Goal: Check status: Check status

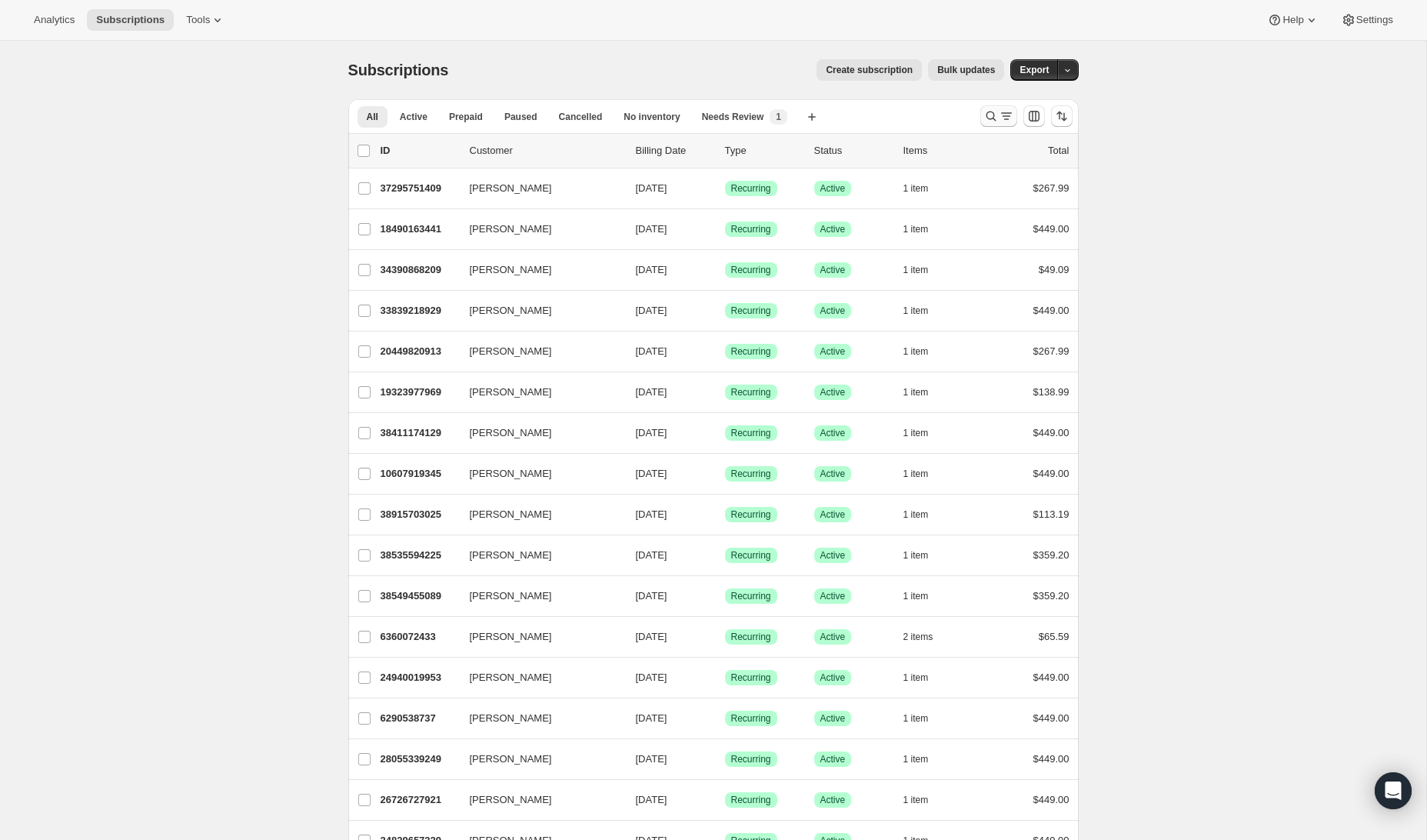
click at [998, 116] on icon "Search and filter results" at bounding box center [1006, 116] width 15 height 15
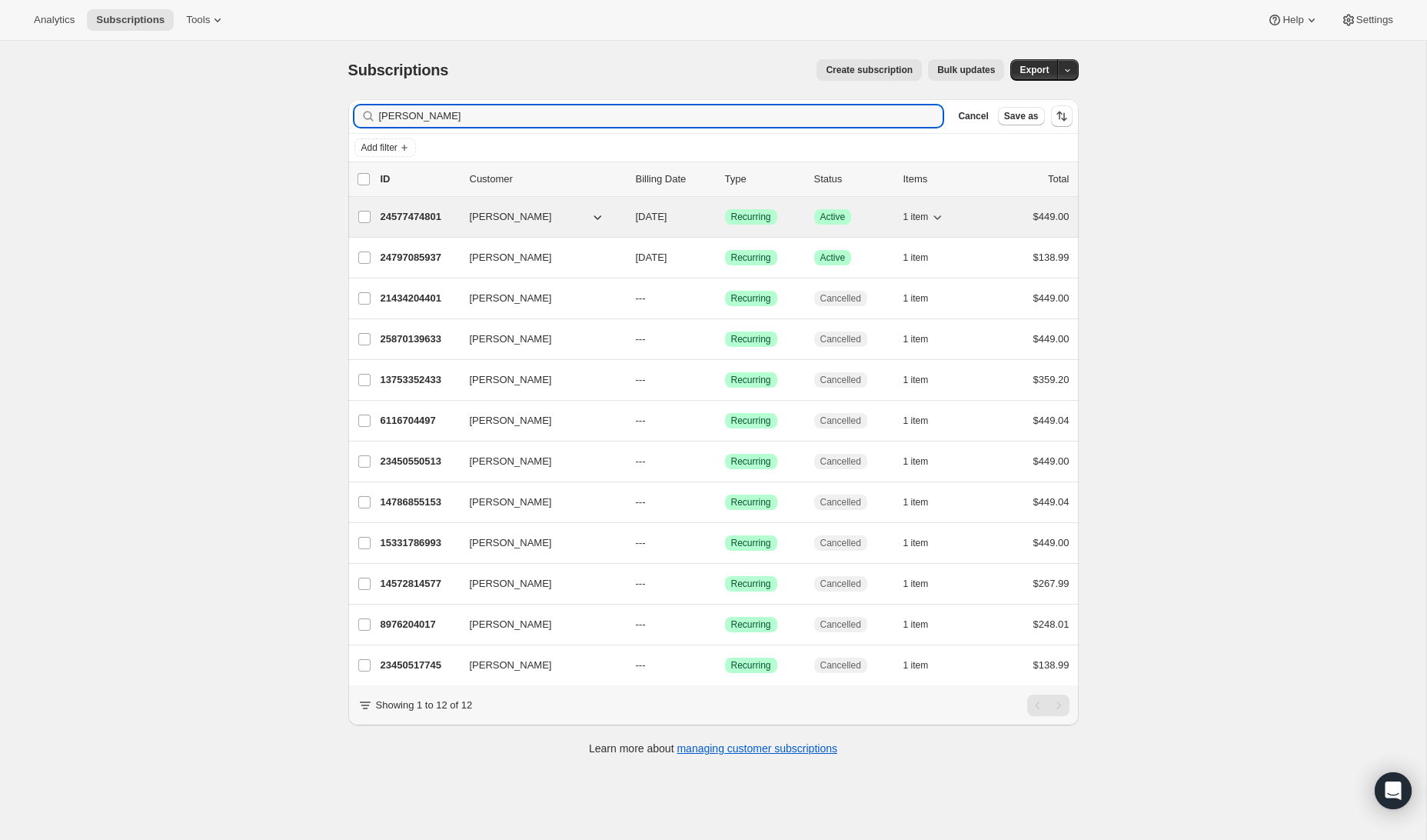
type input "[PERSON_NAME]"
click at [398, 214] on p "24577474801" at bounding box center [419, 217] width 77 height 15
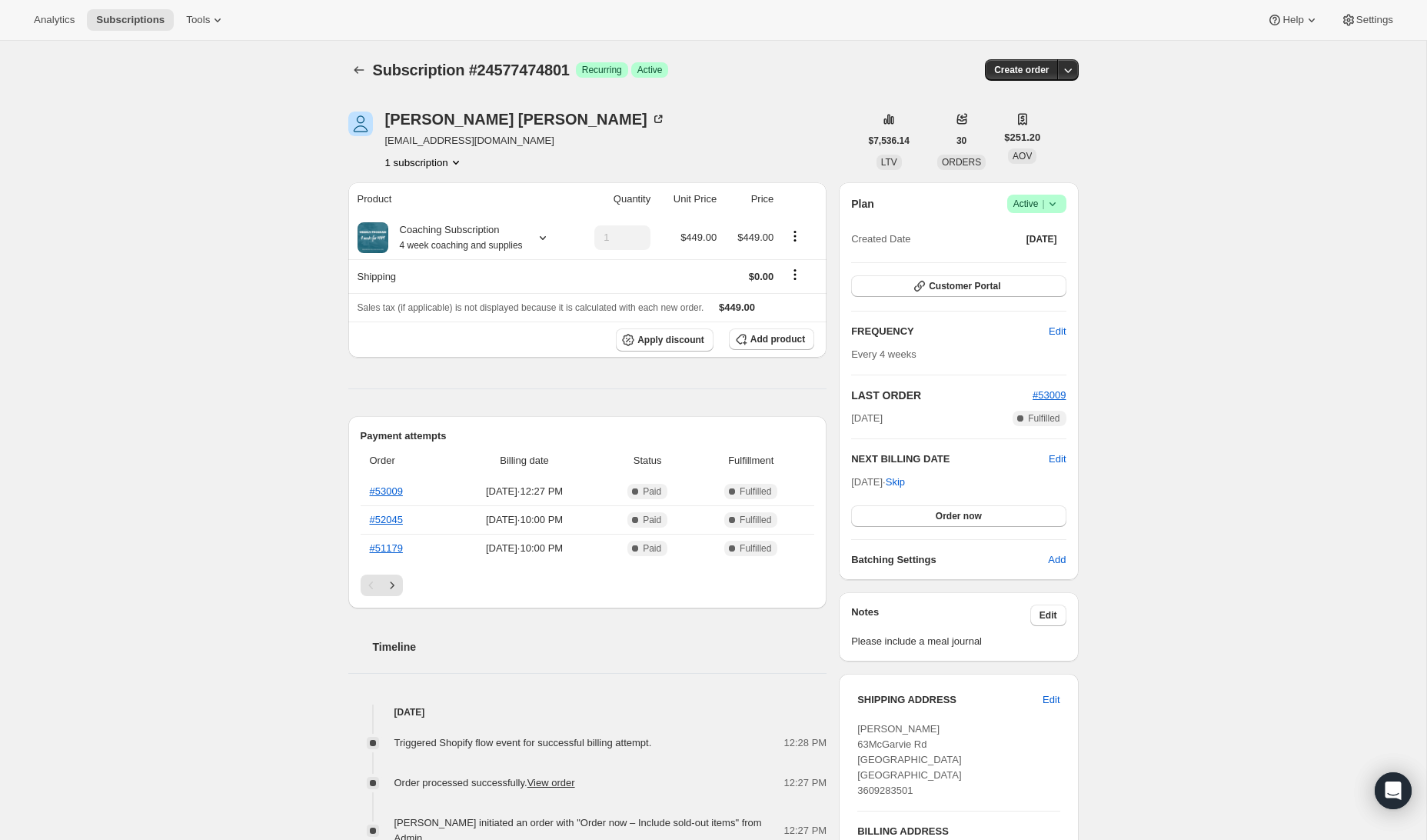
click at [772, 381] on div "Product Quantity Unit Price Price Coaching Subscription 4 week coaching and sup…" at bounding box center [588, 748] width 479 height 1132
click at [666, 381] on div "Product Quantity Unit Price Price Coaching Subscription 4 week coaching and sup…" at bounding box center [588, 748] width 479 height 1132
click at [1107, 440] on div "Subscription #24577474801. This page is ready Subscription #24577474801 Success…" at bounding box center [713, 701] width 1426 height 1320
click at [598, 499] on span "[DATE] · 12:27 PM" at bounding box center [524, 492] width 148 height 15
click at [829, 532] on div "[PERSON_NAME] [EMAIL_ADDRESS][DOMAIN_NAME] 1 subscription $7,536.14 LTV 30 ORDE…" at bounding box center [707, 701] width 743 height 1228
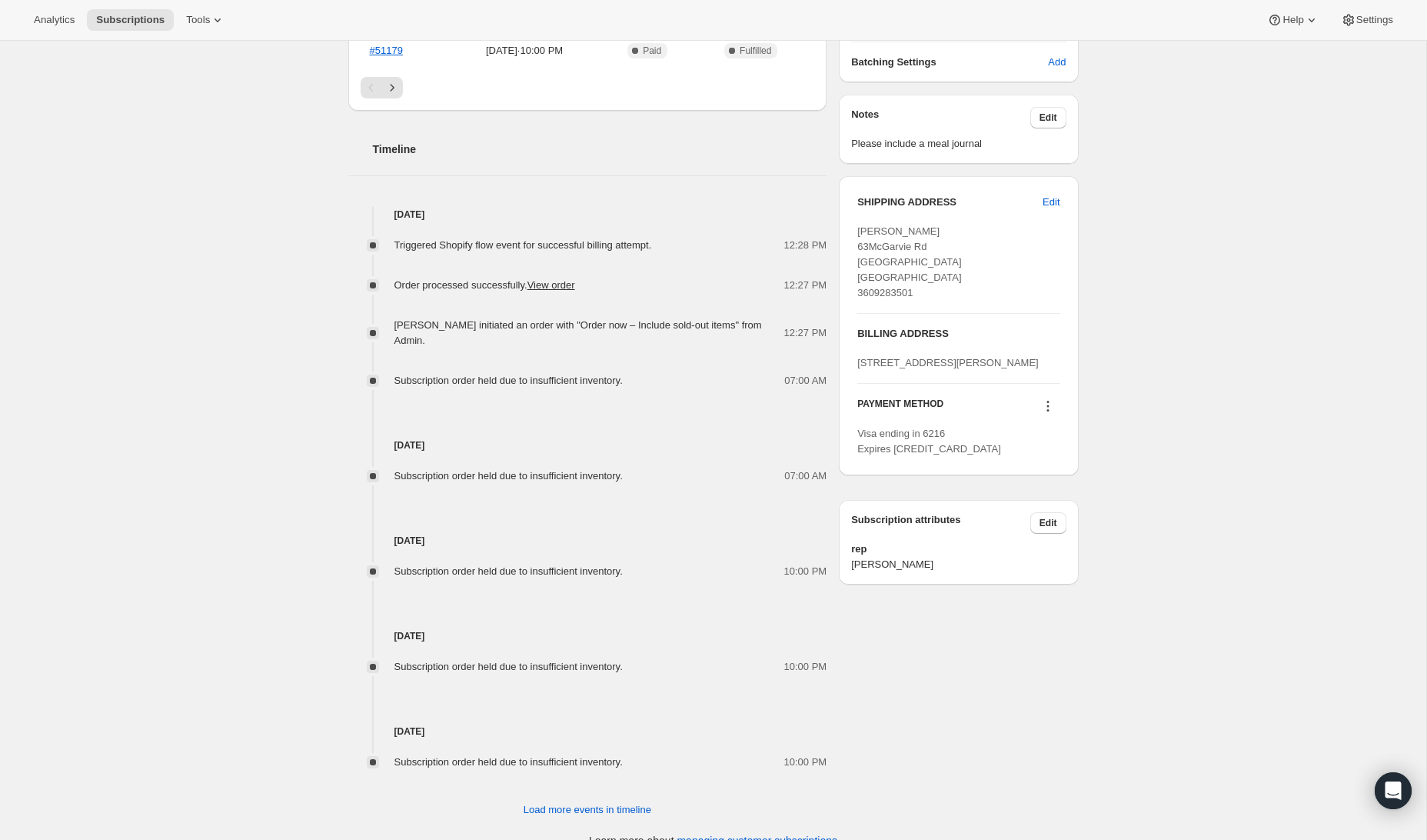
scroll to position [536, 0]
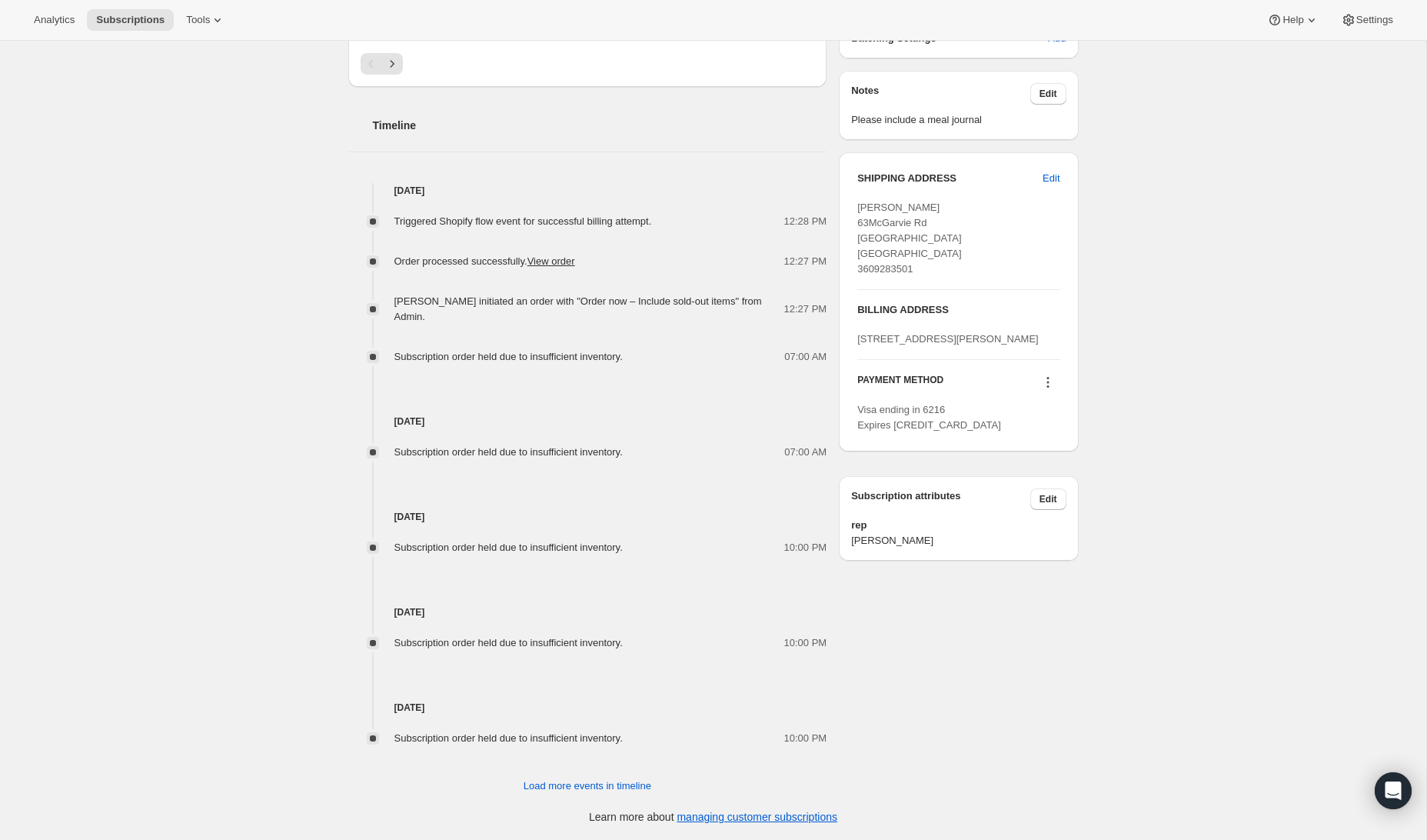
click at [610, 788] on span "Load more events in timeline" at bounding box center [587, 786] width 128 height 15
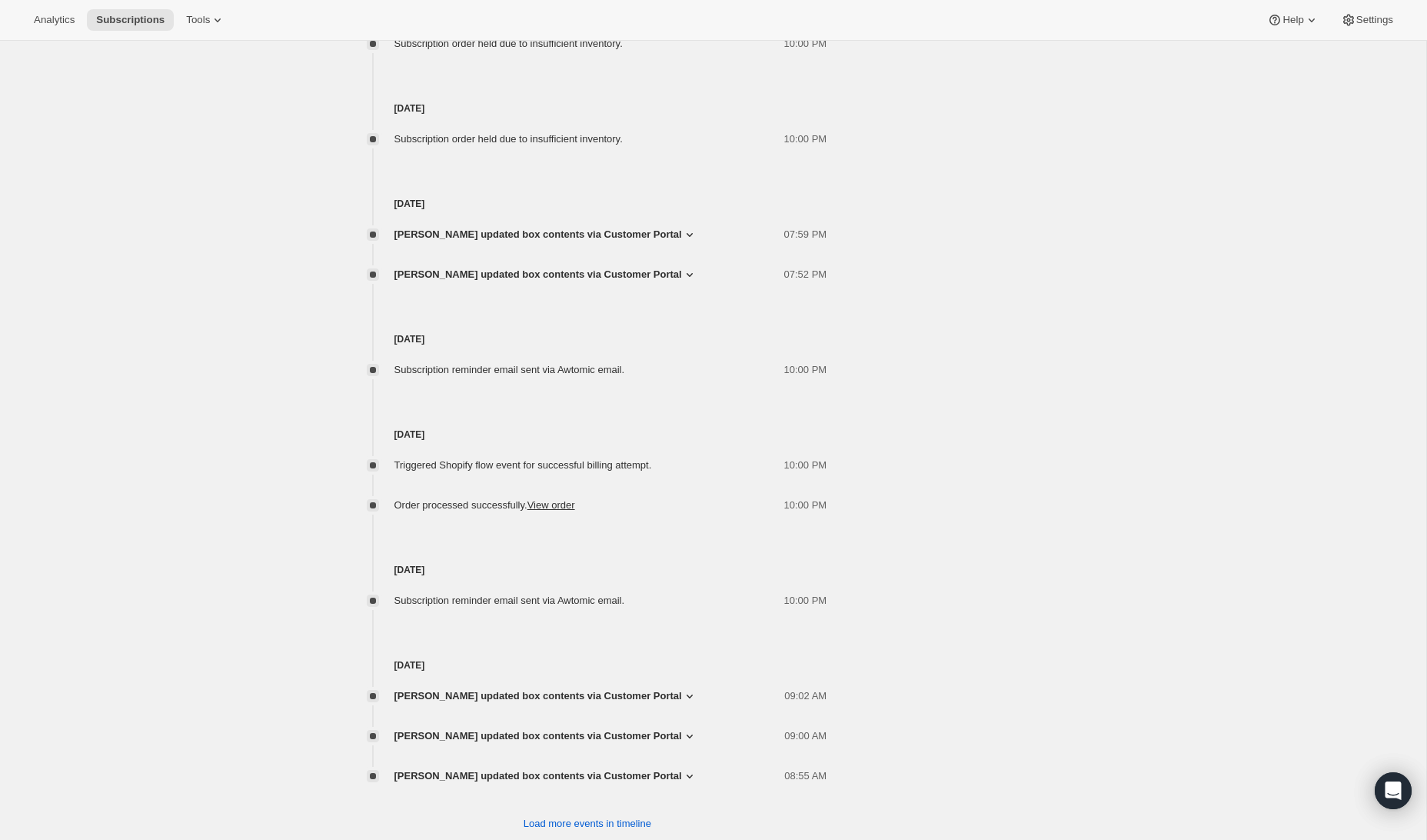
scroll to position [1172, 0]
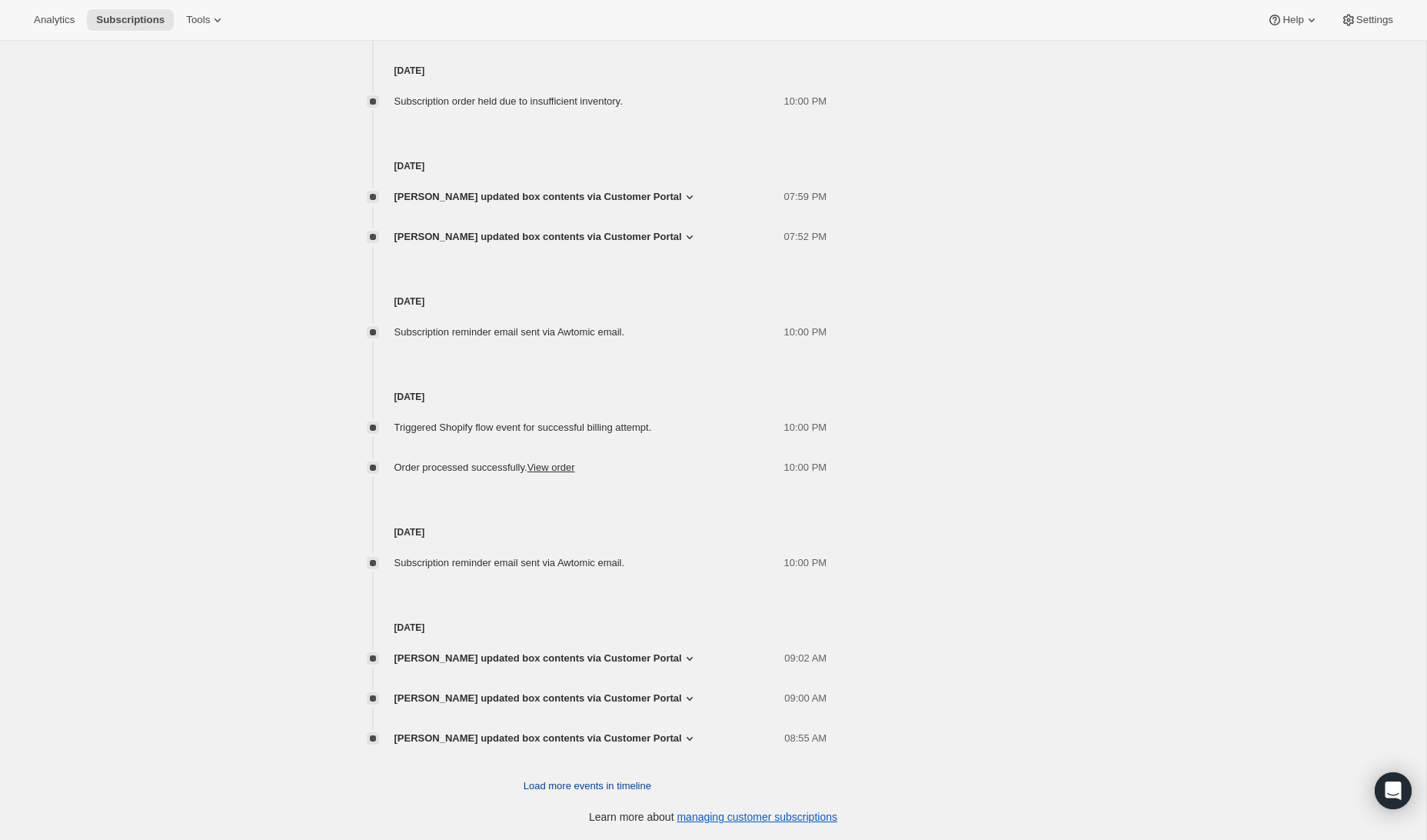
click at [619, 785] on span "Load more events in timeline" at bounding box center [587, 786] width 128 height 15
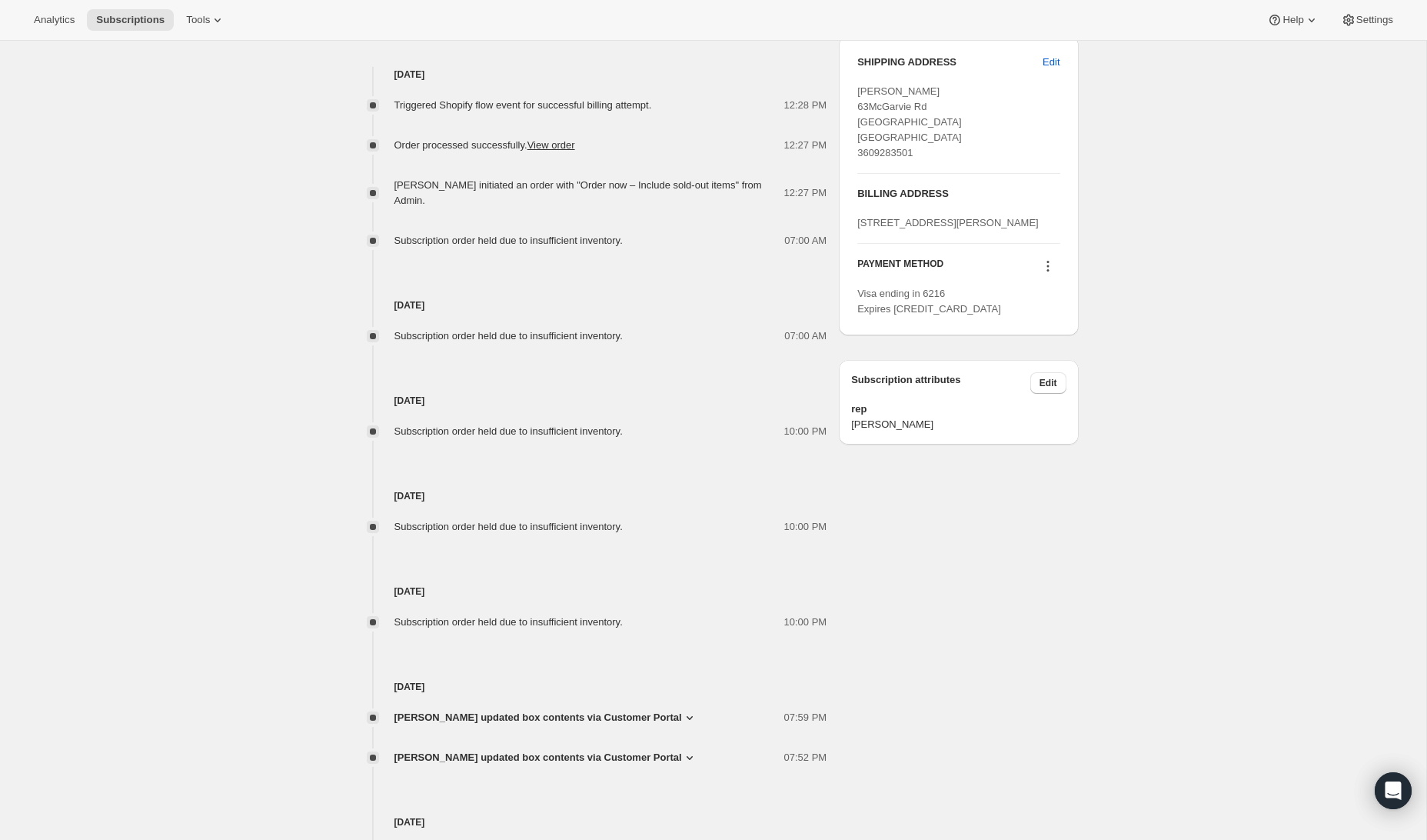
scroll to position [745, 0]
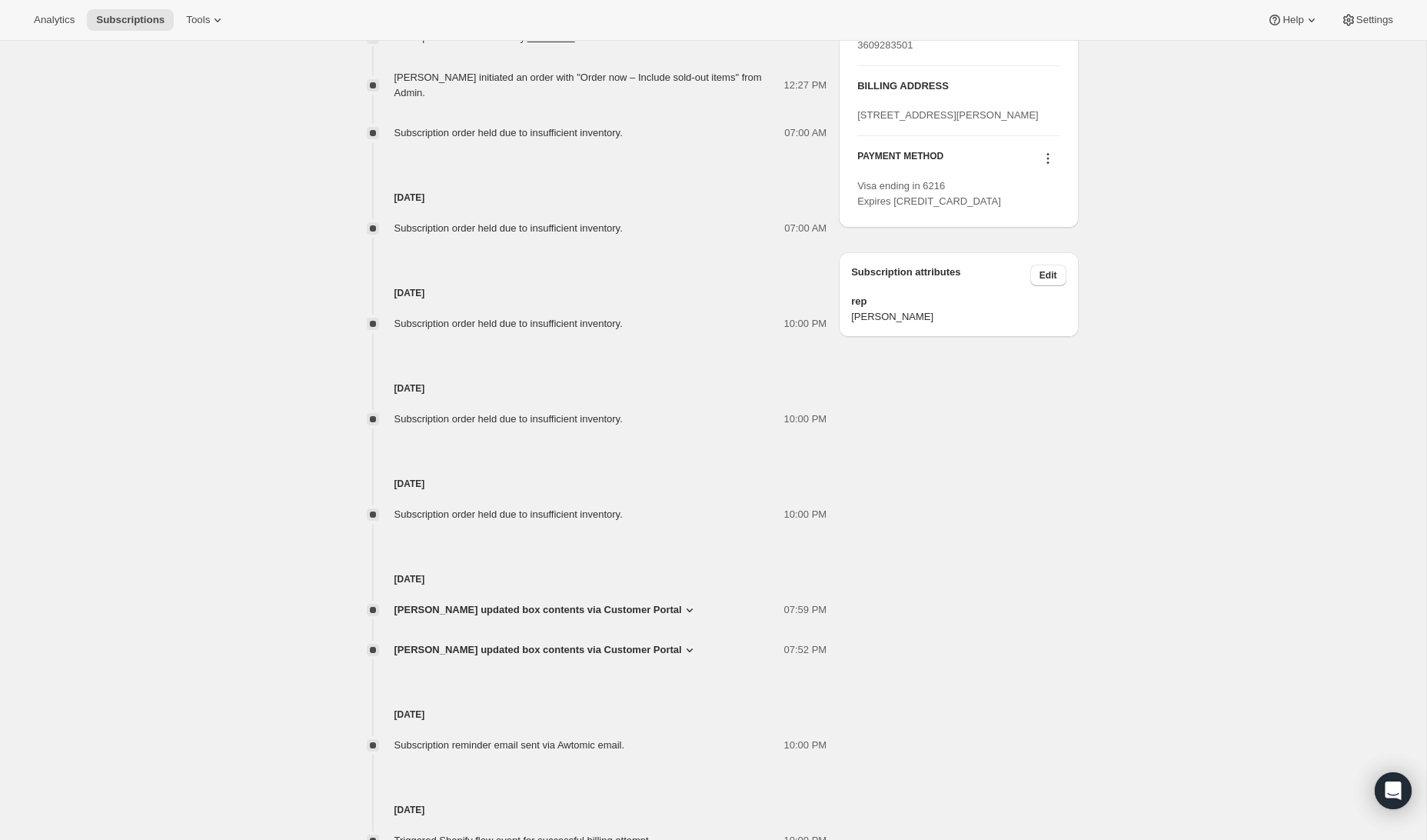
click at [689, 618] on icon at bounding box center [689, 610] width 15 height 15
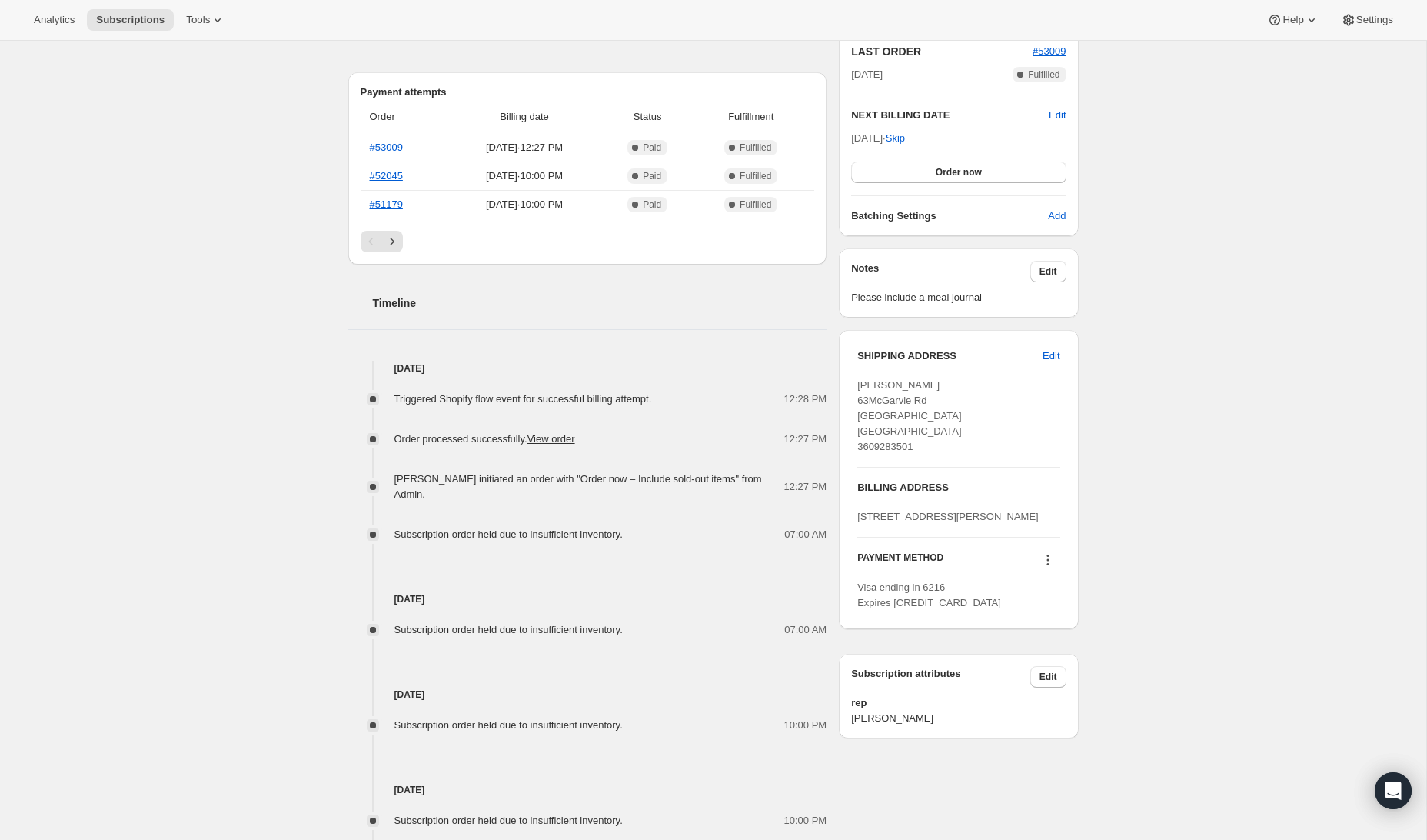
scroll to position [160, 0]
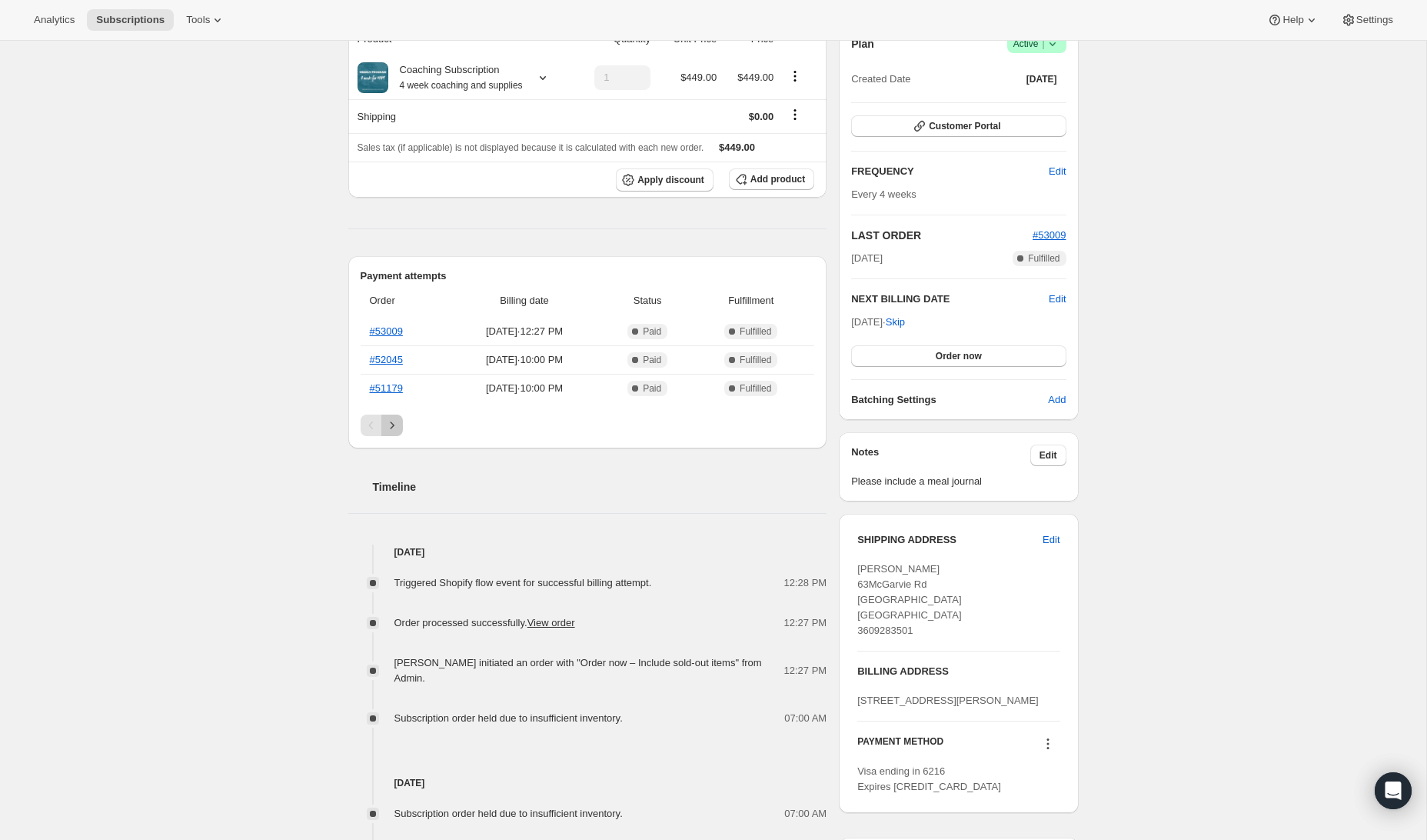
click at [394, 432] on icon "Next" at bounding box center [392, 425] width 15 height 15
click at [370, 429] on icon "Previous" at bounding box center [370, 425] width 5 height 8
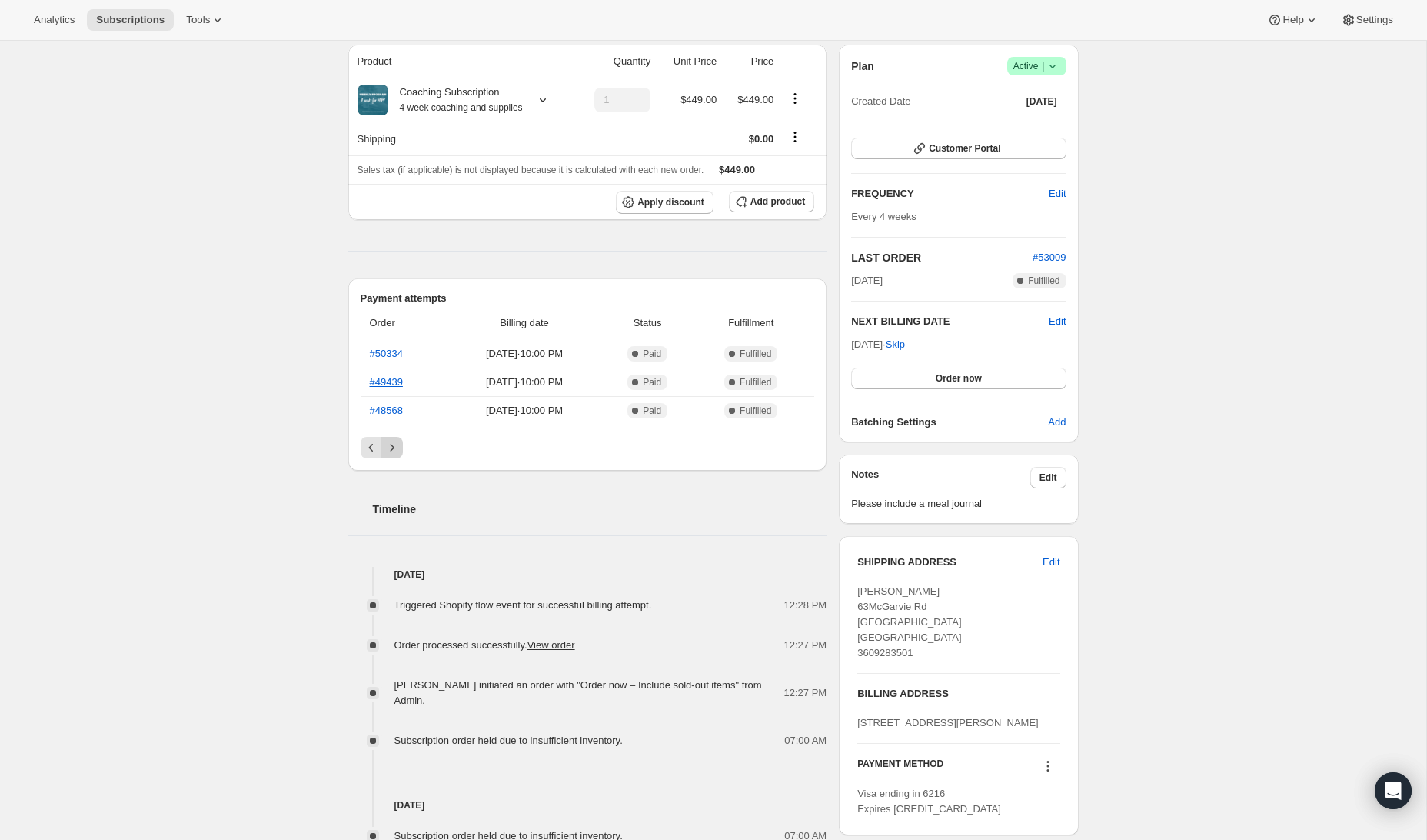
click at [392, 455] on icon "Next" at bounding box center [392, 448] width 15 height 15
click at [368, 455] on icon "Previous" at bounding box center [371, 448] width 15 height 15
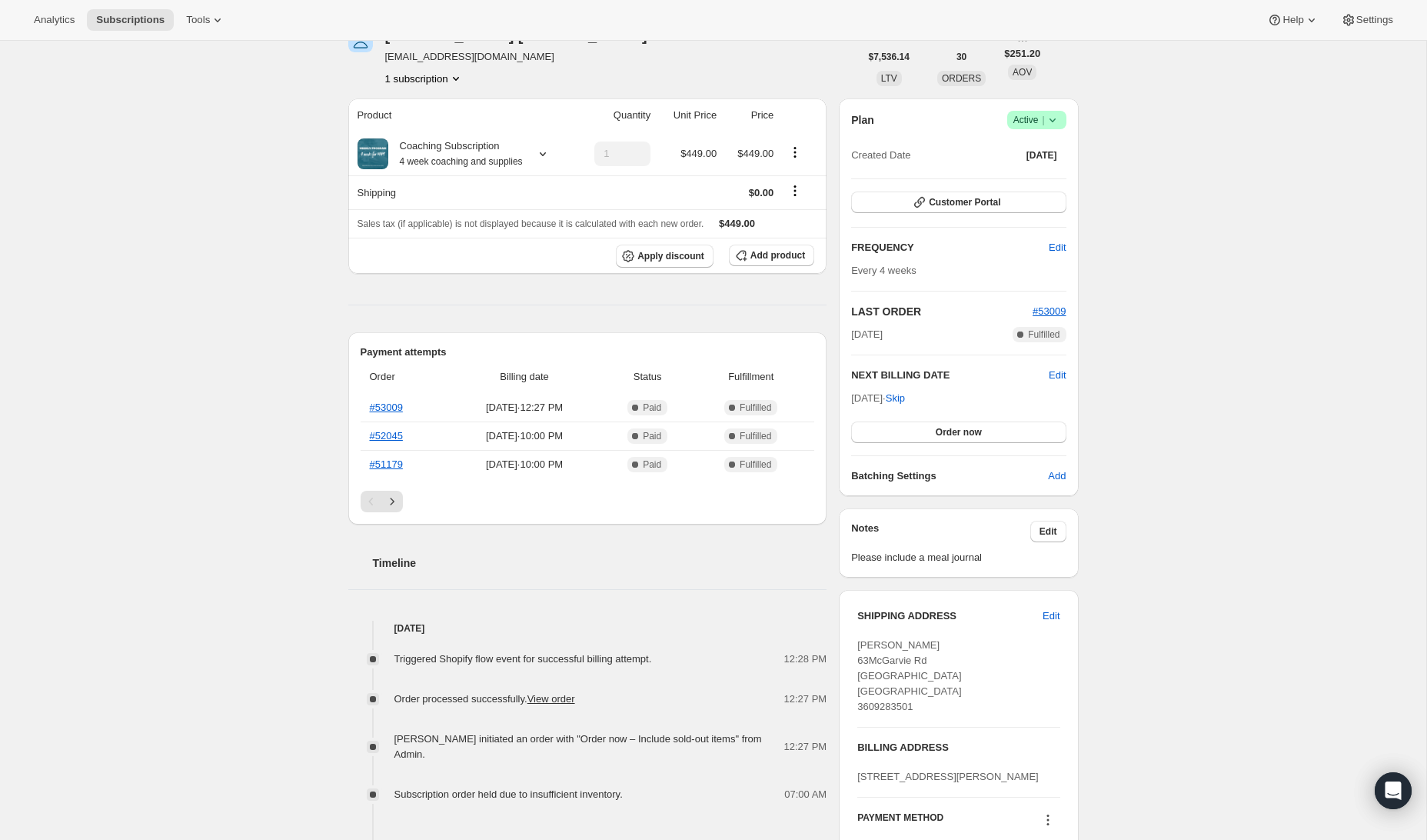
scroll to position [0, 0]
